Goal: Task Accomplishment & Management: Manage account settings

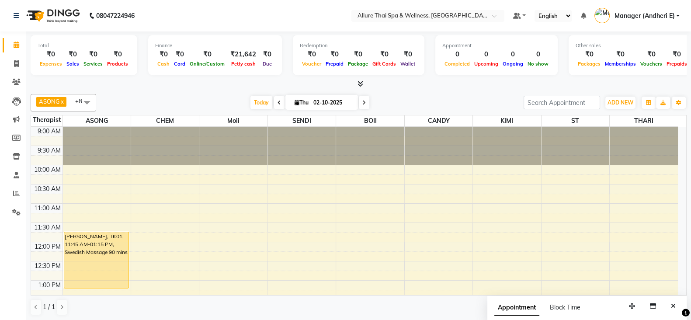
scroll to position [66, 0]
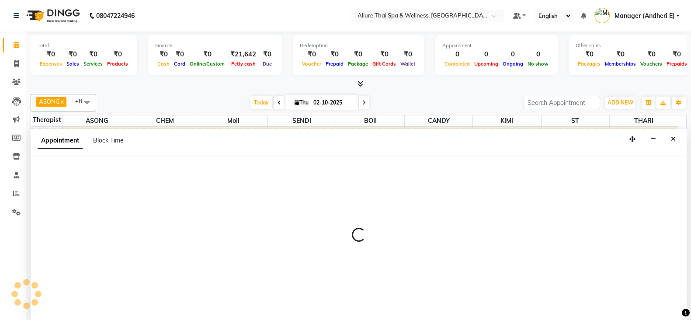
select select "66695"
select select "tentative"
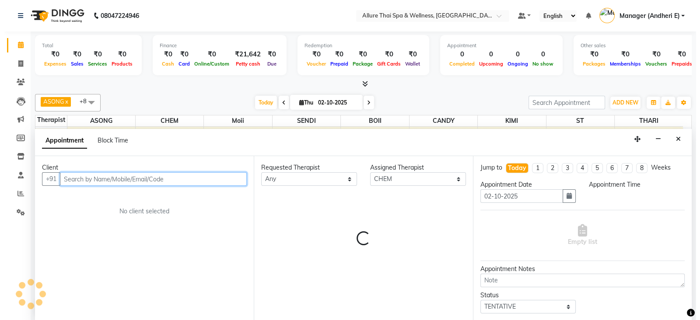
scroll to position [0, 0]
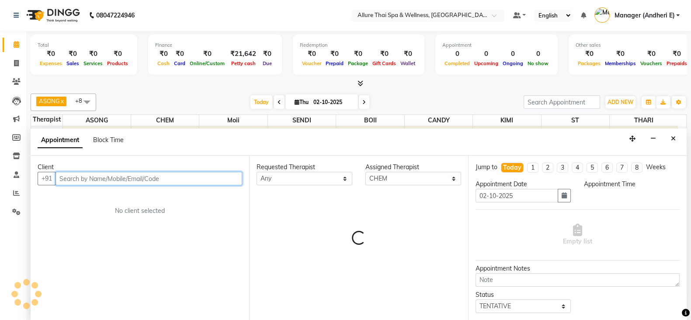
select select "870"
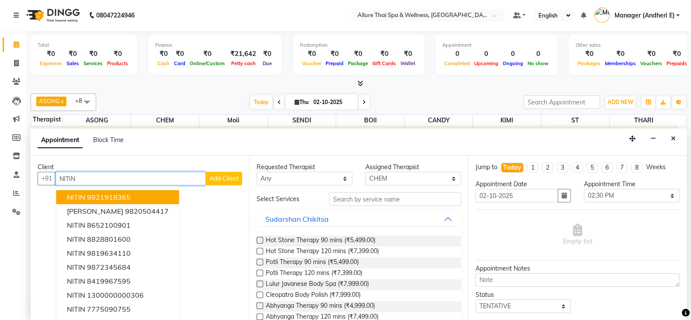
type input "NITIN"
click at [214, 180] on span "Add Client" at bounding box center [223, 178] width 29 height 8
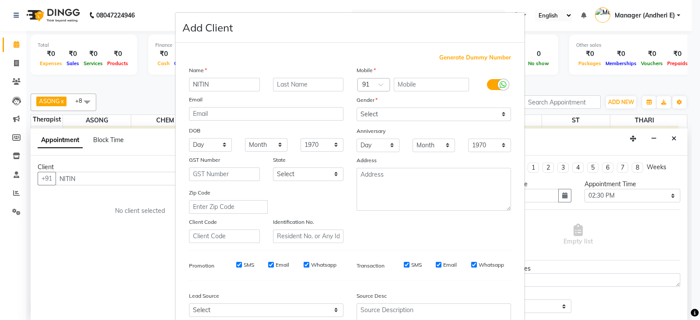
click at [449, 62] on div "Generate Dummy Number Name NITIN Email DOB Day 01 02 03 04 05 06 07 08 09 10 11…" at bounding box center [349, 201] width 335 height 296
click at [448, 61] on span "Generate Dummy Number" at bounding box center [475, 57] width 72 height 9
type input "1300000000820"
checkbox input "false"
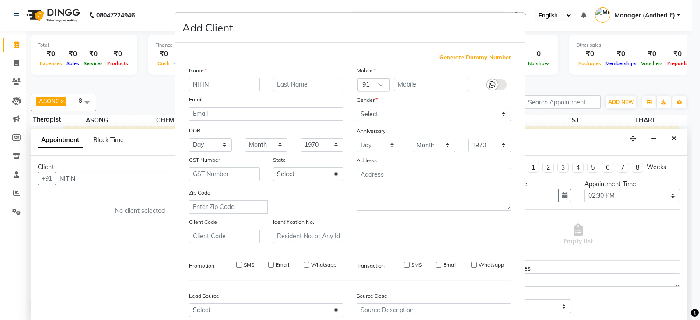
checkbox input "false"
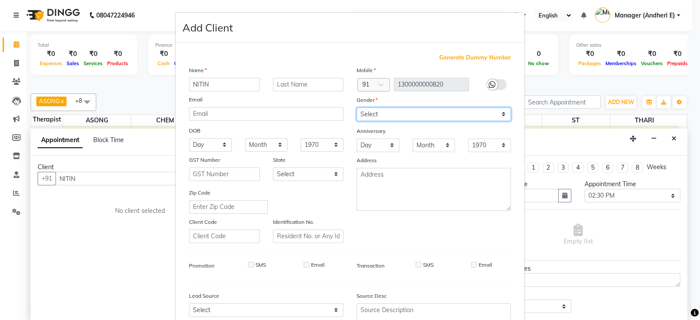
click at [496, 115] on select "Select [DEMOGRAPHIC_DATA] [DEMOGRAPHIC_DATA] Other Prefer Not To Say" at bounding box center [433, 115] width 154 height 14
select select "[DEMOGRAPHIC_DATA]"
click at [356, 108] on select "Select [DEMOGRAPHIC_DATA] [DEMOGRAPHIC_DATA] Other Prefer Not To Say" at bounding box center [433, 115] width 154 height 14
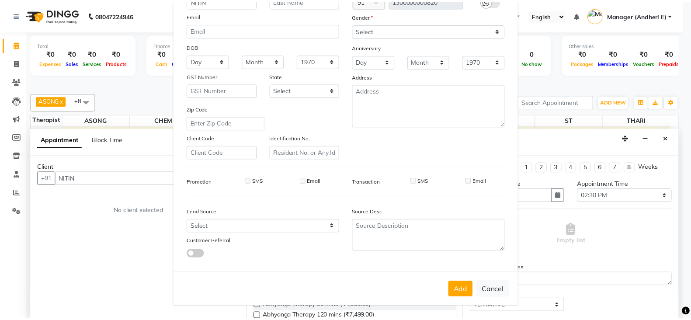
scroll to position [88, 0]
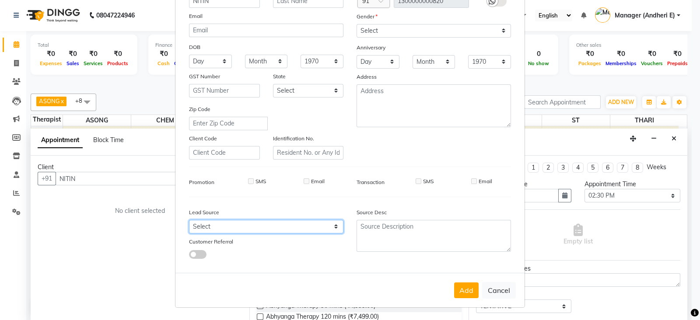
click at [332, 226] on select "Select Walk-in Referral Friend Advertisement Facebook JustDial Google Other Web…" at bounding box center [266, 227] width 154 height 14
select select "55428"
click at [189, 220] on select "Select Walk-in Referral Friend Advertisement Facebook JustDial Google Other Web…" at bounding box center [266, 227] width 154 height 14
click at [460, 289] on button "Add" at bounding box center [466, 290] width 24 height 16
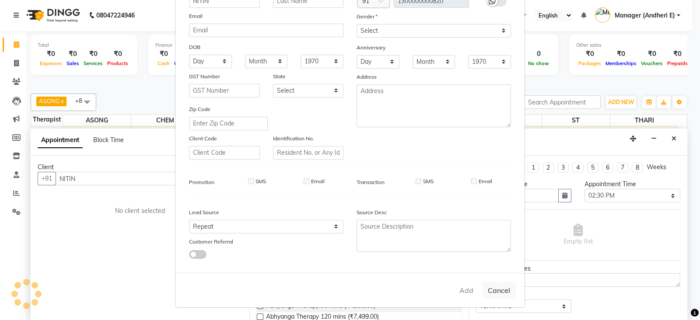
type input "1300000000820"
select select
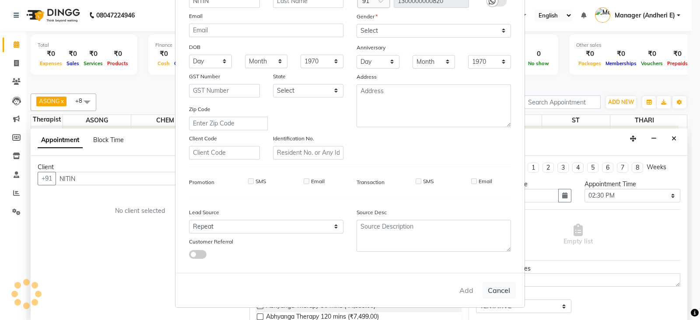
select select
checkbox input "false"
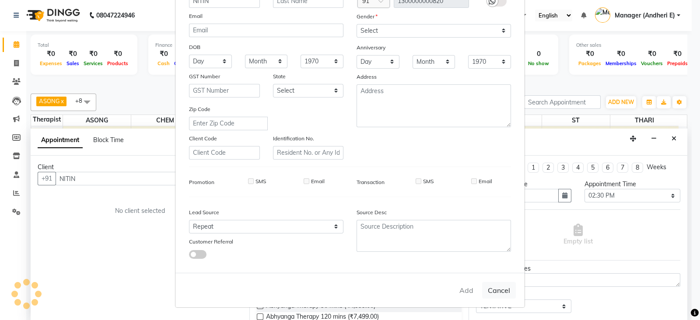
checkbox input "false"
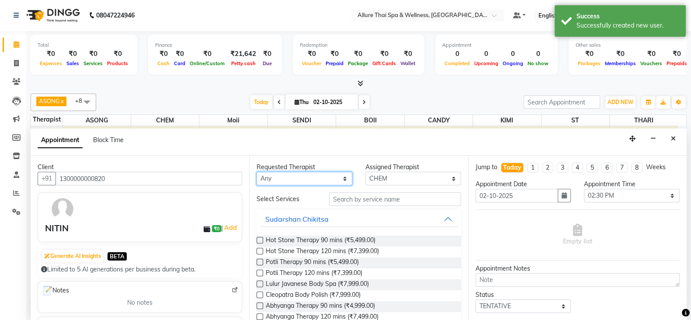
click at [344, 181] on select "Any ASONG [PERSON_NAME] BOII CANDY CHEM [PERSON_NAME] Moii SENDI ST THARI" at bounding box center [305, 179] width 96 height 14
select select "66693"
click at [257, 172] on select "Any ASONG [PERSON_NAME] BOII CANDY CHEM [PERSON_NAME] Moii SENDI ST THARI" at bounding box center [305, 179] width 96 height 14
select select "66693"
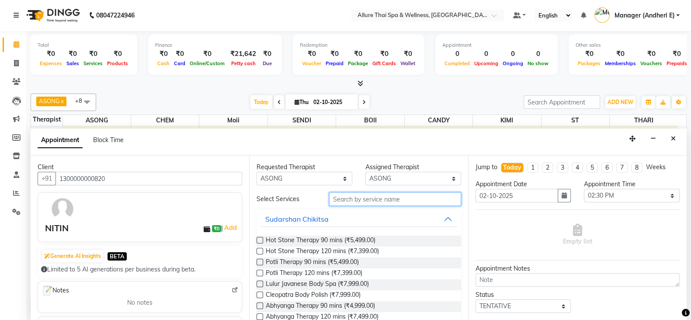
click at [362, 195] on input "text" at bounding box center [395, 199] width 132 height 14
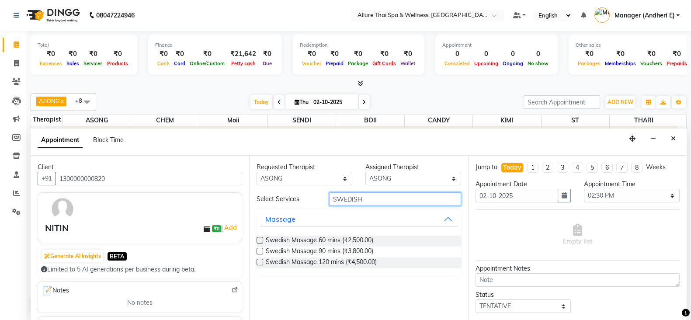
type input "SWEDISH"
click at [261, 241] on label at bounding box center [260, 240] width 7 height 7
click at [261, 241] on input "checkbox" at bounding box center [260, 241] width 6 height 6
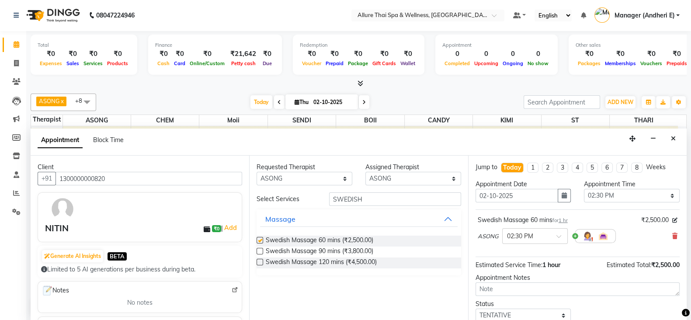
checkbox input "false"
click at [553, 237] on div at bounding box center [535, 235] width 65 height 9
click at [509, 274] on div "02:45 PM" at bounding box center [535, 270] width 65 height 16
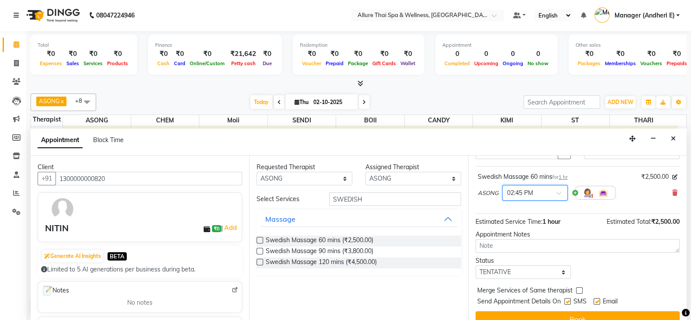
scroll to position [43, 0]
click at [561, 272] on select "Select TENTATIVE CONFIRM CHECK-IN UPCOMING" at bounding box center [524, 272] width 96 height 14
select select "check-in"
click at [476, 265] on select "Select TENTATIVE CONFIRM CHECK-IN UPCOMING" at bounding box center [524, 272] width 96 height 14
click at [568, 303] on label at bounding box center [568, 301] width 7 height 7
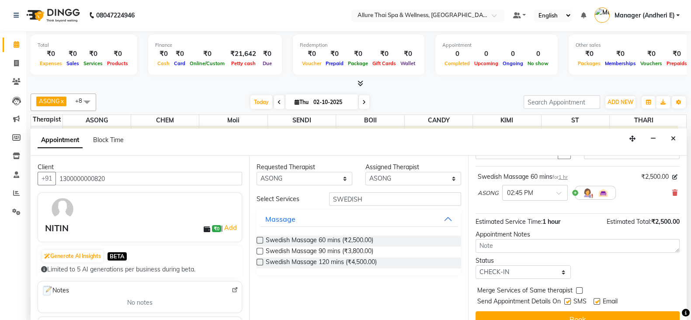
click at [568, 303] on input "checkbox" at bounding box center [568, 303] width 6 height 6
checkbox input "false"
click at [600, 299] on div "Email" at bounding box center [609, 302] width 31 height 11
click at [597, 301] on label at bounding box center [597, 301] width 7 height 7
click at [597, 301] on input "checkbox" at bounding box center [597, 303] width 6 height 6
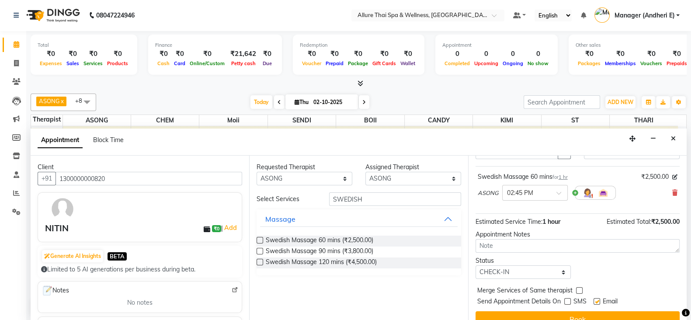
checkbox input "false"
click at [613, 313] on button "Book" at bounding box center [578, 319] width 204 height 16
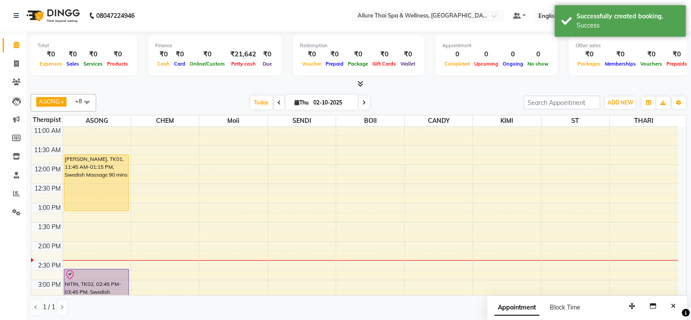
scroll to position [87, 0]
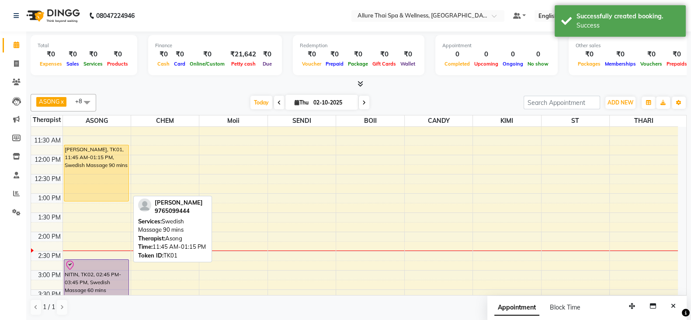
click at [112, 163] on div "[PERSON_NAME], TK01, 11:45 AM-01:15 PM, Swedish Massage 90 mins" at bounding box center [96, 173] width 65 height 56
select select "1"
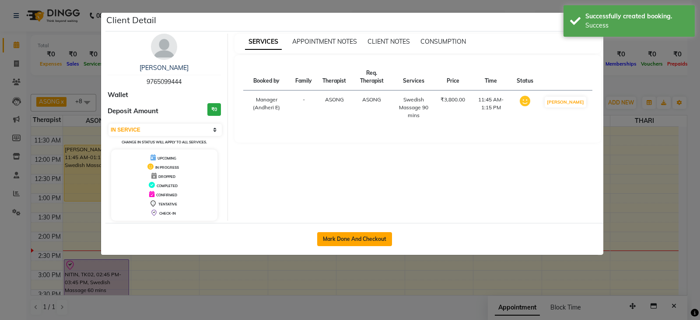
click at [352, 236] on button "Mark Done And Checkout" at bounding box center [354, 239] width 75 height 14
select select "service"
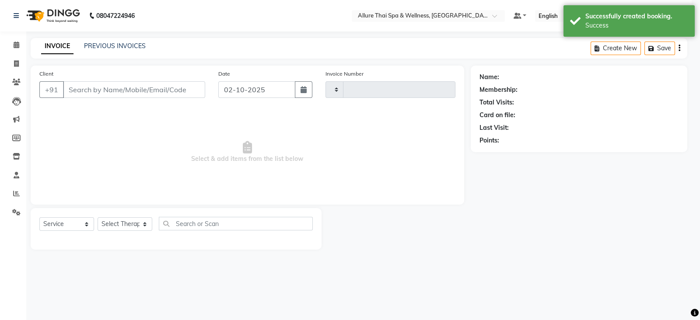
type input "2331"
select select "6826"
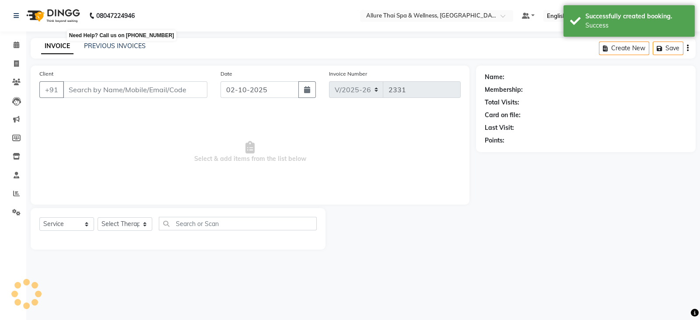
type input "9765099444"
select select "66693"
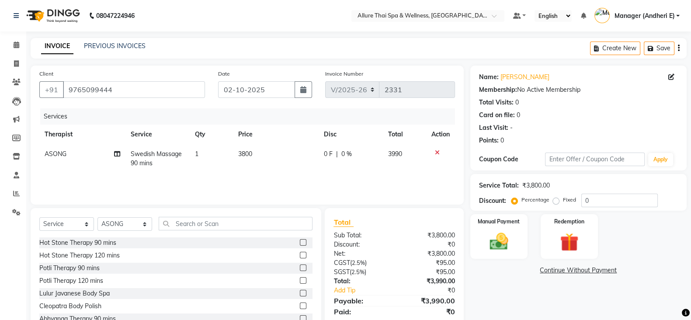
click at [563, 201] on label "Fixed" at bounding box center [569, 200] width 13 height 8
click at [555, 201] on input "Fixed" at bounding box center [558, 200] width 6 height 6
radio input "true"
click at [591, 195] on input "0" at bounding box center [620, 201] width 77 height 14
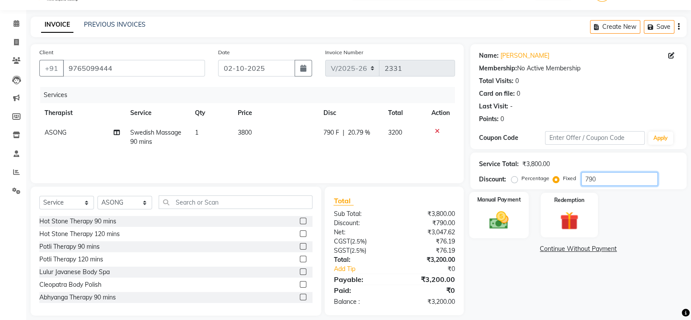
type input "790"
click at [495, 220] on img at bounding box center [499, 220] width 31 height 22
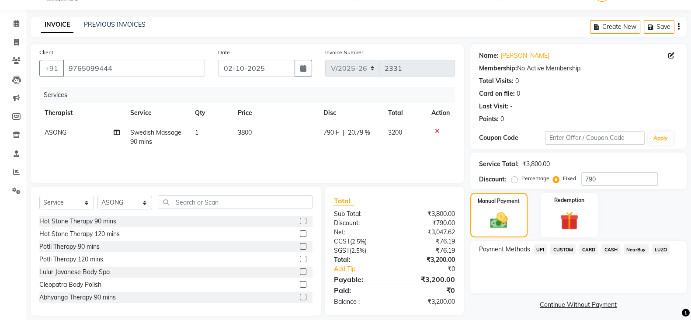
click at [616, 248] on span "CASH" at bounding box center [611, 249] width 19 height 10
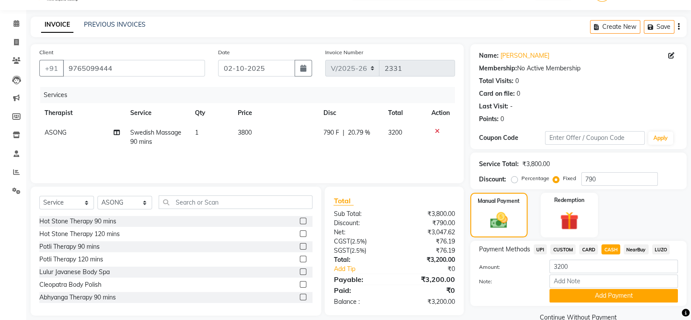
click at [592, 249] on span "CARD" at bounding box center [588, 249] width 19 height 10
click at [612, 249] on span "CASH" at bounding box center [611, 249] width 19 height 10
click at [588, 249] on span "CARD" at bounding box center [588, 249] width 19 height 10
click at [613, 250] on span "CASH" at bounding box center [611, 249] width 19 height 10
click at [543, 249] on span "UPI" at bounding box center [541, 249] width 14 height 10
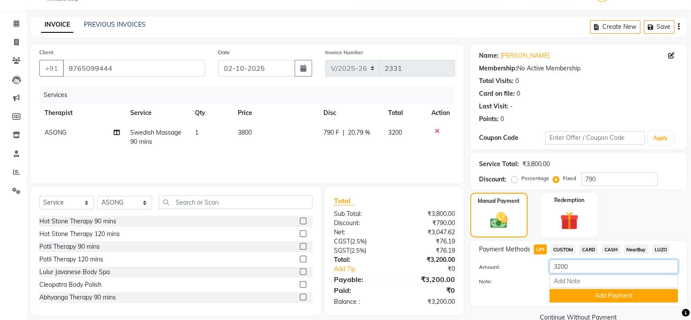
click at [593, 267] on input "3200" at bounding box center [614, 267] width 129 height 14
type input "3"
click at [611, 251] on span "CASH" at bounding box center [611, 249] width 19 height 10
click at [582, 270] on input "3200" at bounding box center [614, 267] width 129 height 14
type input "3"
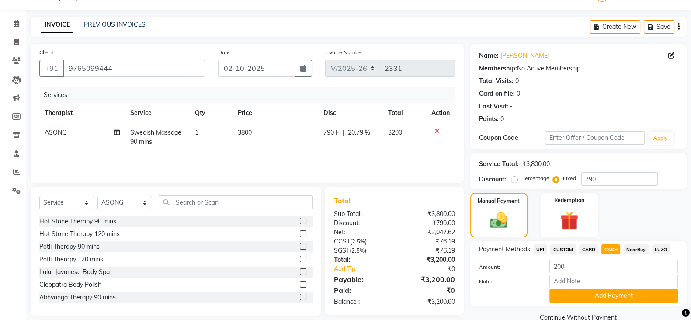
click at [542, 246] on span "UPI" at bounding box center [541, 249] width 14 height 10
click at [617, 252] on span "CASH" at bounding box center [611, 249] width 19 height 10
click at [540, 250] on span "UPI" at bounding box center [541, 249] width 14 height 10
click at [621, 246] on div "NearBuy" at bounding box center [635, 250] width 28 height 12
click at [608, 248] on span "CASH" at bounding box center [611, 249] width 19 height 10
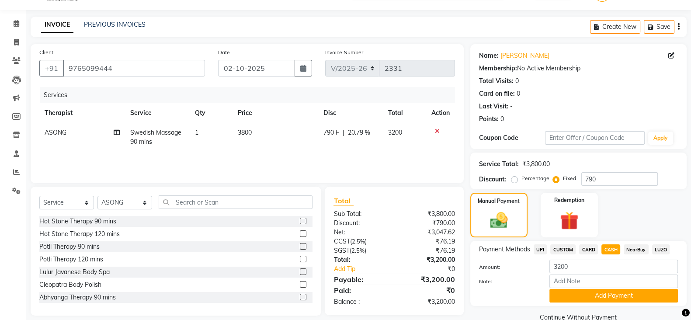
click at [584, 248] on span "CARD" at bounding box center [588, 249] width 19 height 10
click at [616, 249] on span "CASH" at bounding box center [611, 249] width 19 height 10
click at [588, 249] on span "CARD" at bounding box center [588, 249] width 19 height 10
click at [610, 247] on span "CASH" at bounding box center [611, 249] width 19 height 10
click at [539, 251] on span "UPI" at bounding box center [541, 249] width 14 height 10
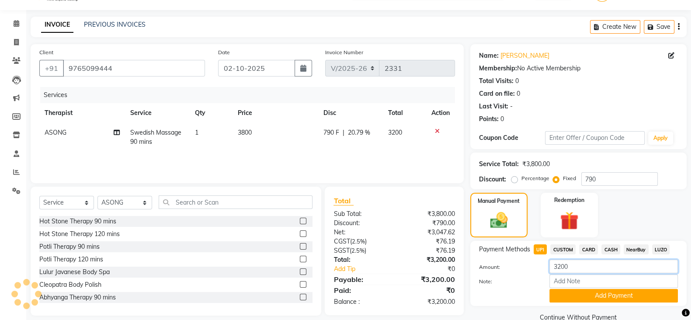
click at [580, 266] on input "3200" at bounding box center [614, 267] width 129 height 14
type input "3"
click at [610, 248] on span "CASH" at bounding box center [611, 249] width 19 height 10
click at [540, 248] on span "UPI" at bounding box center [541, 249] width 14 height 10
click at [588, 269] on input "3200" at bounding box center [614, 267] width 129 height 14
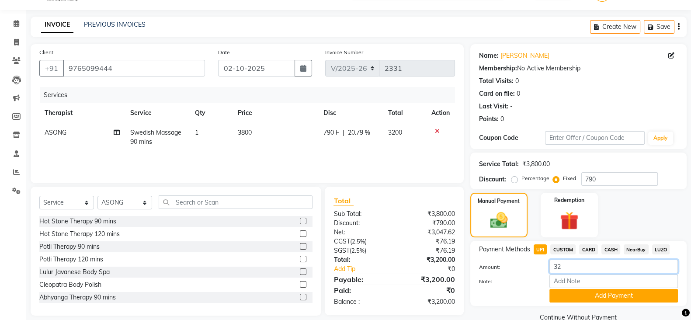
type input "3"
type input "200"
click at [582, 295] on button "Add Payment" at bounding box center [614, 296] width 129 height 14
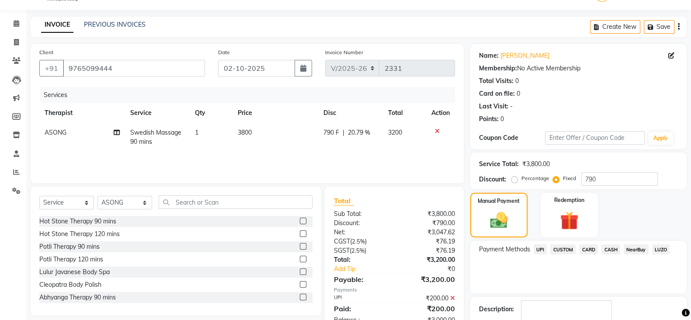
click at [611, 249] on span "CASH" at bounding box center [611, 249] width 19 height 10
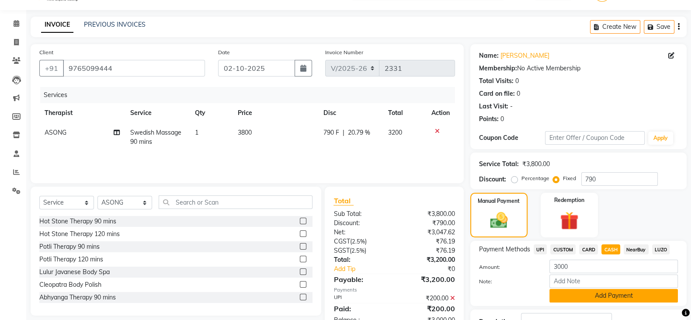
click at [578, 294] on button "Add Payment" at bounding box center [614, 296] width 129 height 14
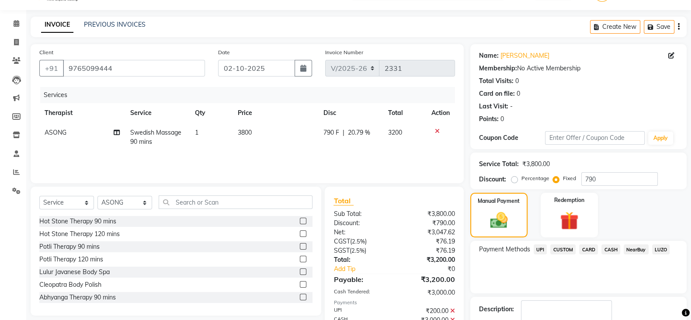
scroll to position [66, 0]
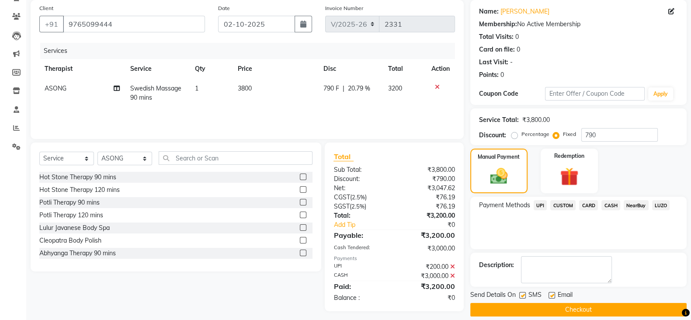
click at [523, 295] on label at bounding box center [523, 295] width 7 height 7
click at [523, 295] on input "checkbox" at bounding box center [523, 296] width 6 height 6
checkbox input "false"
click at [553, 296] on label at bounding box center [552, 295] width 7 height 7
click at [553, 296] on input "checkbox" at bounding box center [552, 296] width 6 height 6
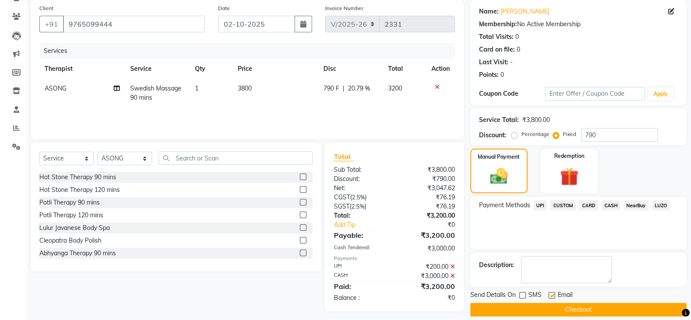
checkbox input "false"
click at [549, 307] on button "Checkout" at bounding box center [579, 310] width 216 height 14
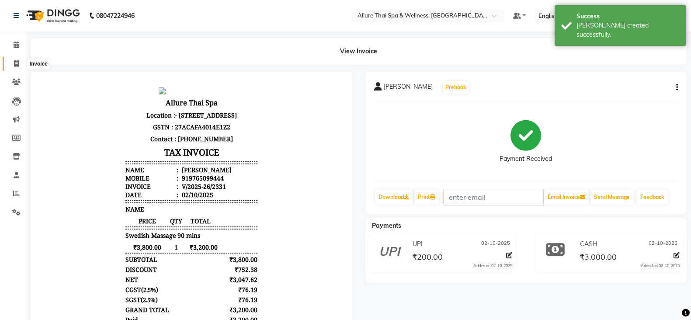
click at [18, 61] on icon at bounding box center [16, 63] width 5 height 7
select select "service"
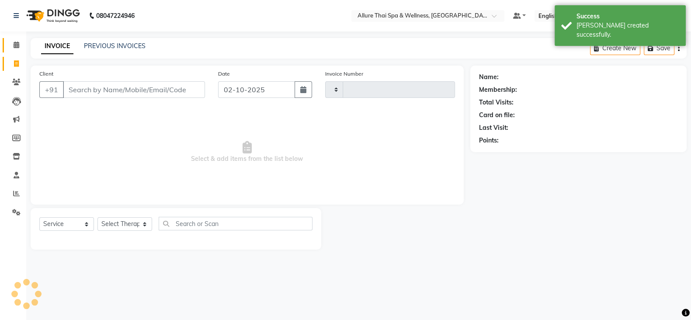
type input "2332"
select select "6826"
click at [15, 42] on icon at bounding box center [17, 45] width 6 height 7
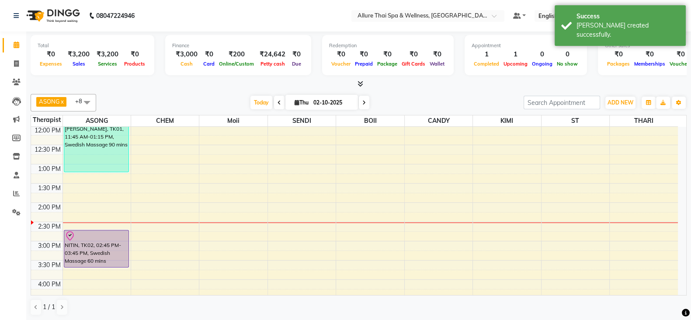
scroll to position [138, 0]
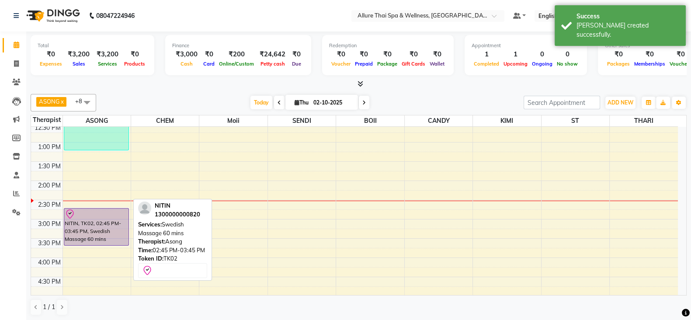
click at [112, 221] on div "NITIN, TK02, 02:45 PM-03:45 PM, Swedish Massage 60 mins" at bounding box center [96, 227] width 65 height 37
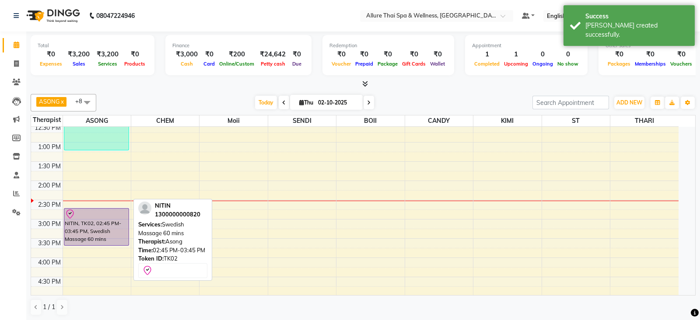
select select "8"
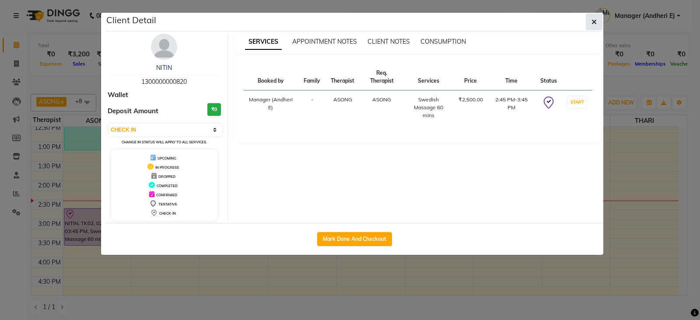
click at [589, 16] on button "button" at bounding box center [594, 22] width 17 height 17
